Goal: Participate in discussion: Engage in conversation with other users on a specific topic

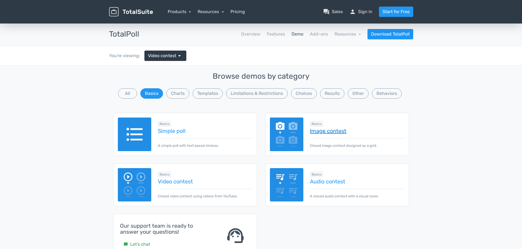
click at [335, 133] on link "Image contest" at bounding box center [357, 131] width 94 height 6
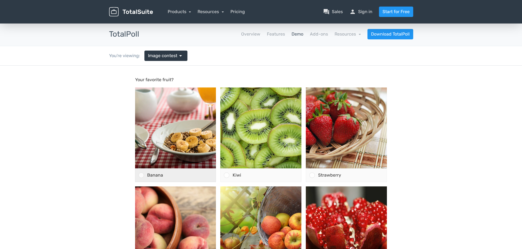
click at [156, 177] on span "Banana" at bounding box center [155, 175] width 16 height 5
click at [141, 176] on input "Banana" at bounding box center [141, 176] width 0 height 0
click at [156, 177] on span "Banana" at bounding box center [155, 175] width 16 height 5
click at [141, 176] on input "Banana" at bounding box center [141, 176] width 0 height 0
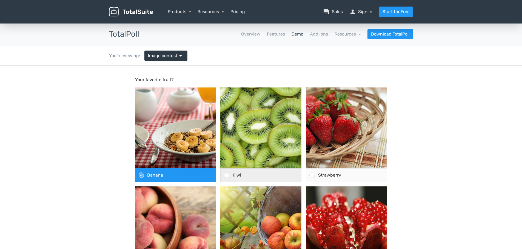
click at [257, 177] on div "Kiwi" at bounding box center [265, 175] width 72 height 13
click at [226, 176] on input "Kiwi" at bounding box center [226, 176] width 0 height 0
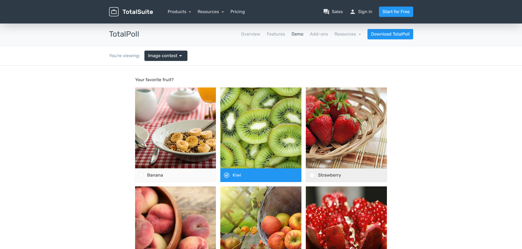
click at [320, 177] on span "Strawberry" at bounding box center [329, 175] width 23 height 5
click at [312, 176] on input "Strawberry" at bounding box center [312, 176] width 0 height 0
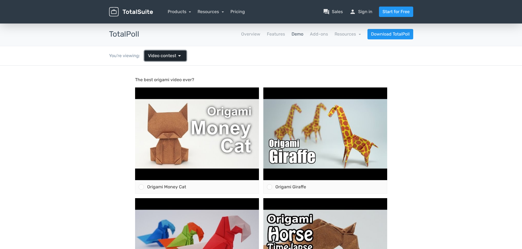
click at [154, 55] on span "Video contest" at bounding box center [162, 56] width 28 height 7
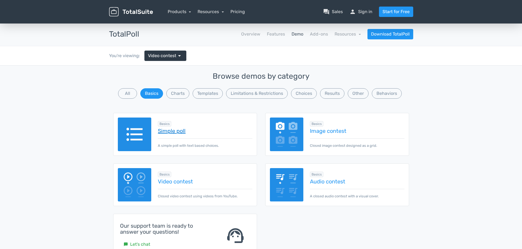
click at [180, 133] on link "Simple poll" at bounding box center [205, 131] width 94 height 6
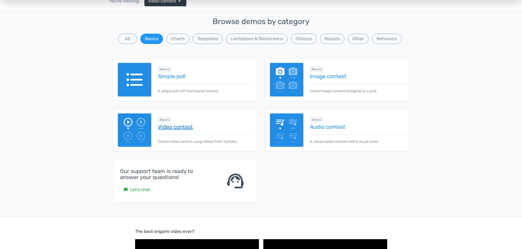
click at [182, 127] on link "Video contest" at bounding box center [205, 127] width 94 height 6
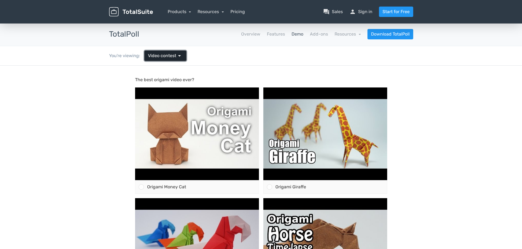
click at [180, 56] on span "arrow_drop_down" at bounding box center [179, 56] width 7 height 7
